Goal: Information Seeking & Learning: Learn about a topic

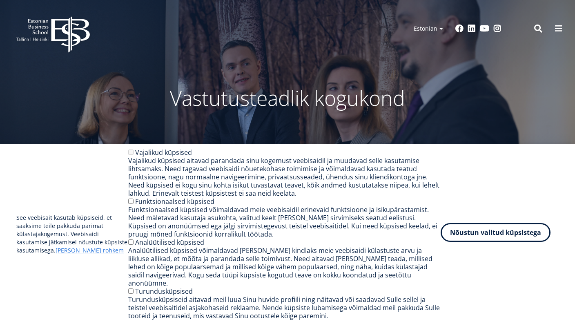
click at [483, 236] on button "Nõustun valitud küpsistega" at bounding box center [496, 232] width 110 height 19
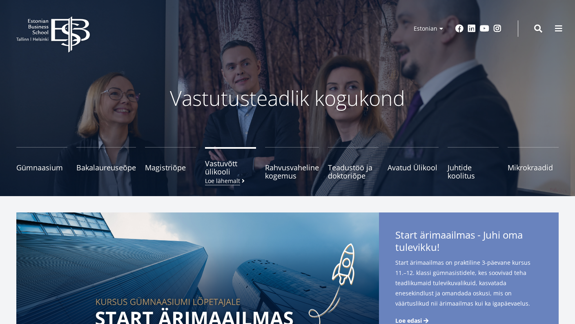
click at [224, 173] on span "Vastuvõtt ülikooli Loe lähemalt" at bounding box center [230, 167] width 51 height 16
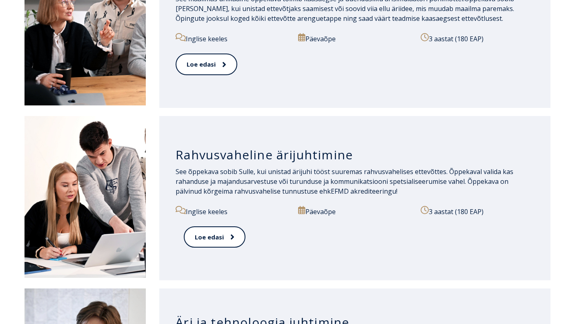
scroll to position [858, 0]
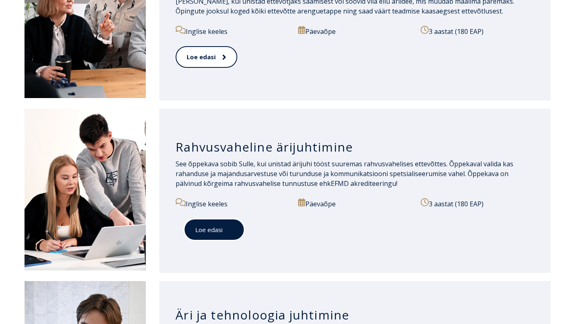
click at [227, 233] on span at bounding box center [228, 230] width 11 height 8
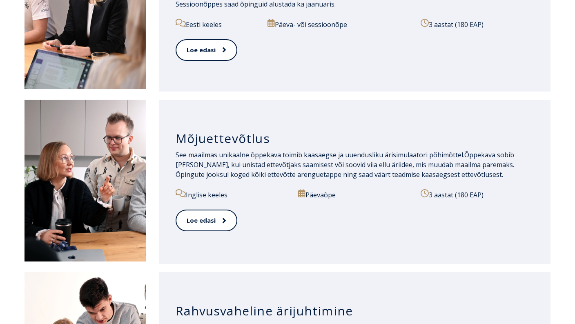
scroll to position [572, 0]
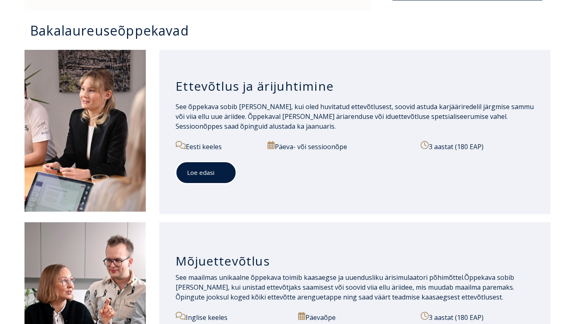
click at [206, 178] on link "Loe edasi" at bounding box center [206, 172] width 61 height 22
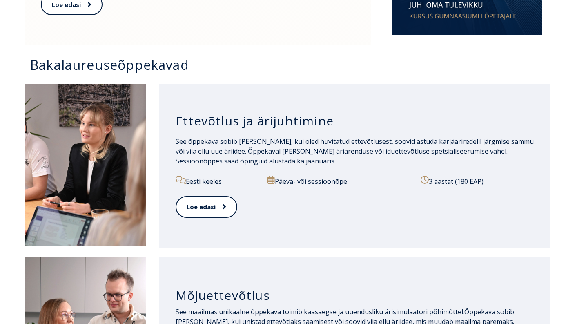
scroll to position [531, 0]
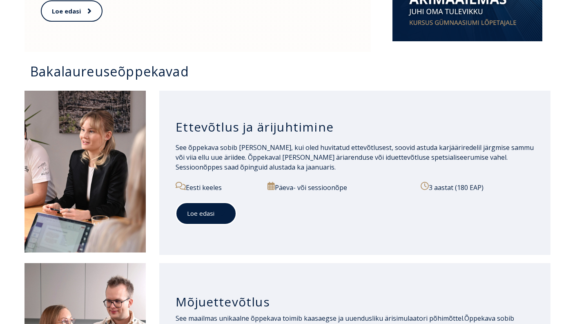
click at [217, 218] on link "Loe edasi" at bounding box center [206, 213] width 61 height 22
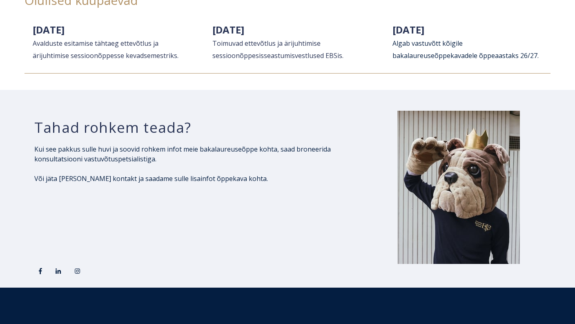
scroll to position [1349, 0]
